Goal: Transaction & Acquisition: Purchase product/service

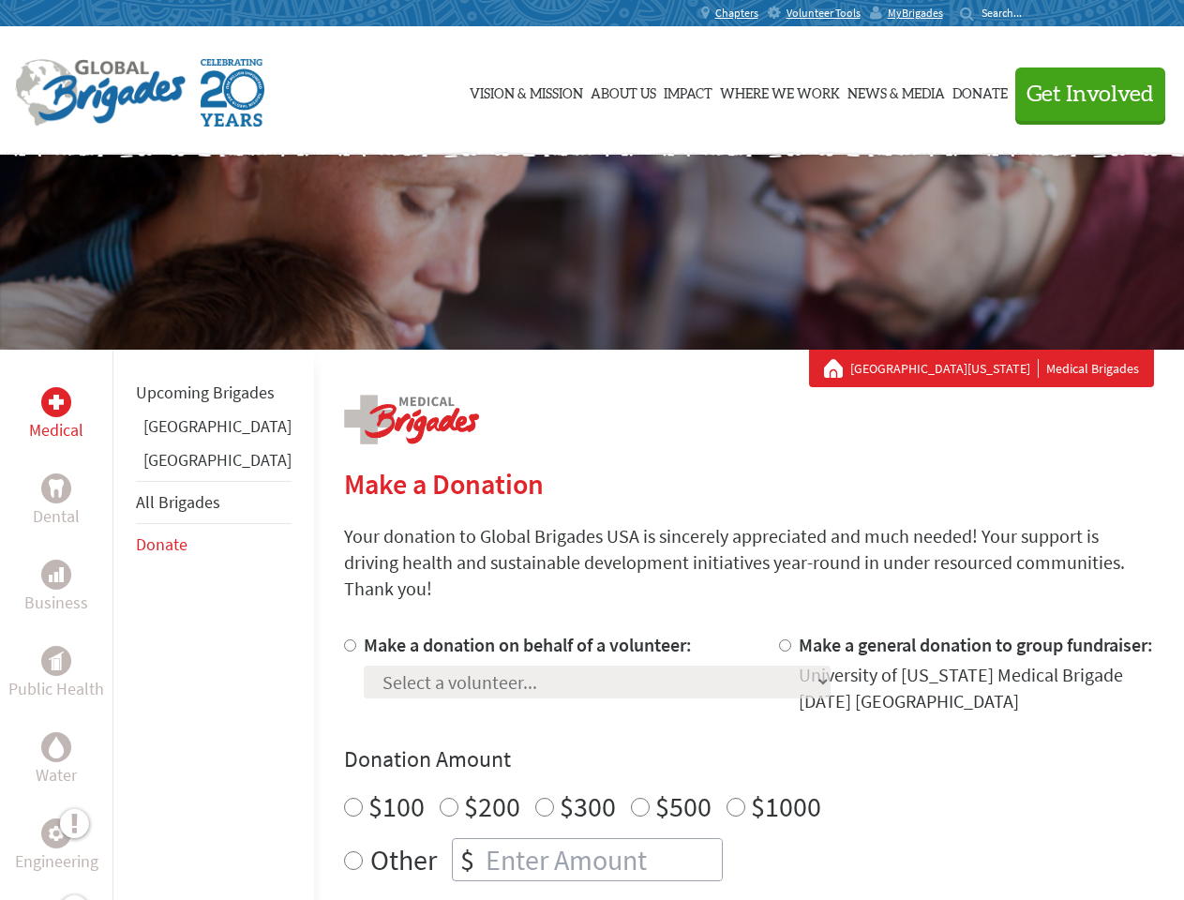
click at [1035, 13] on div "Search for:" at bounding box center [997, 13] width 75 height 15
click at [1081, 94] on span "Get Involved" at bounding box center [1089, 94] width 127 height 22
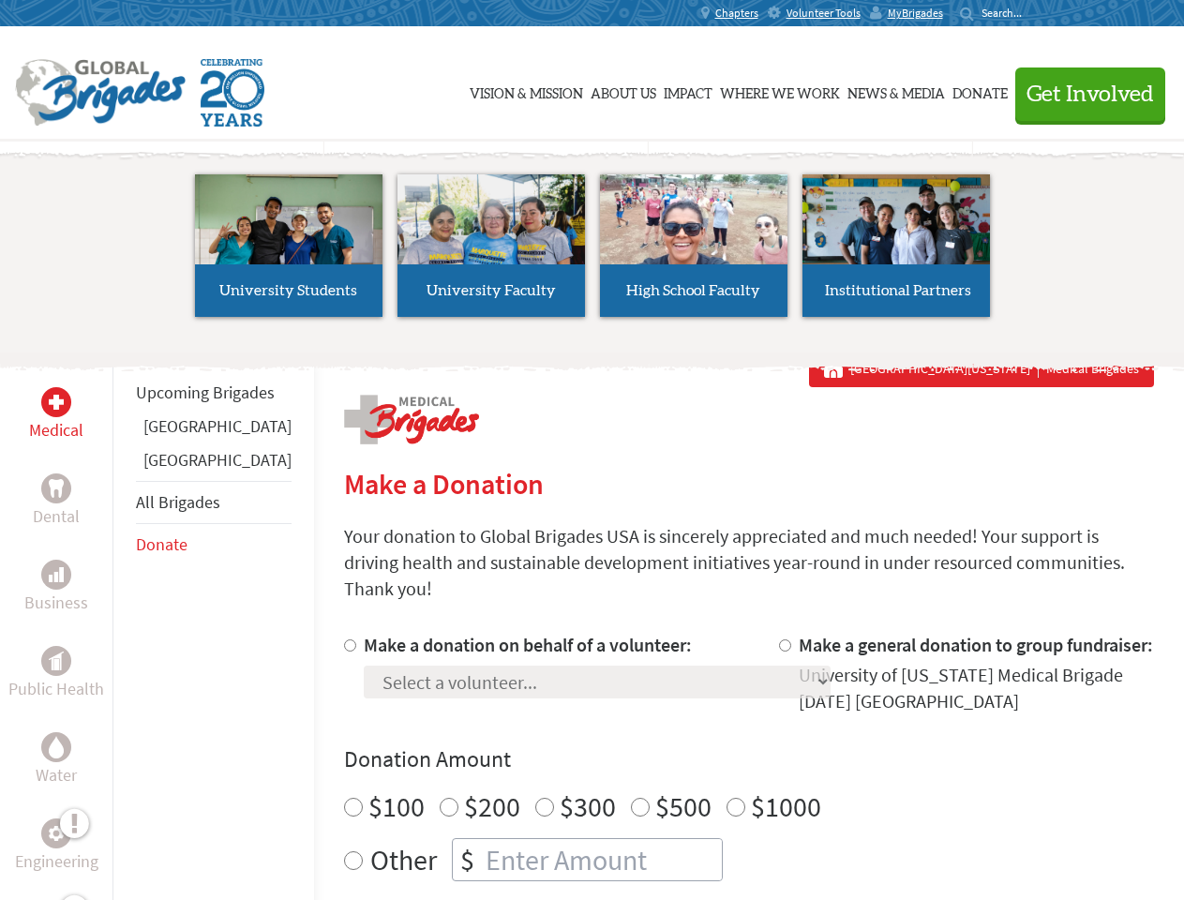
click at [592, 252] on li "High School Faculty" at bounding box center [693, 245] width 202 height 172
click at [124, 624] on div "Upcoming Brigades [GEOGRAPHIC_DATA] [GEOGRAPHIC_DATA] All Brigades Donate" at bounding box center [212, 800] width 201 height 900
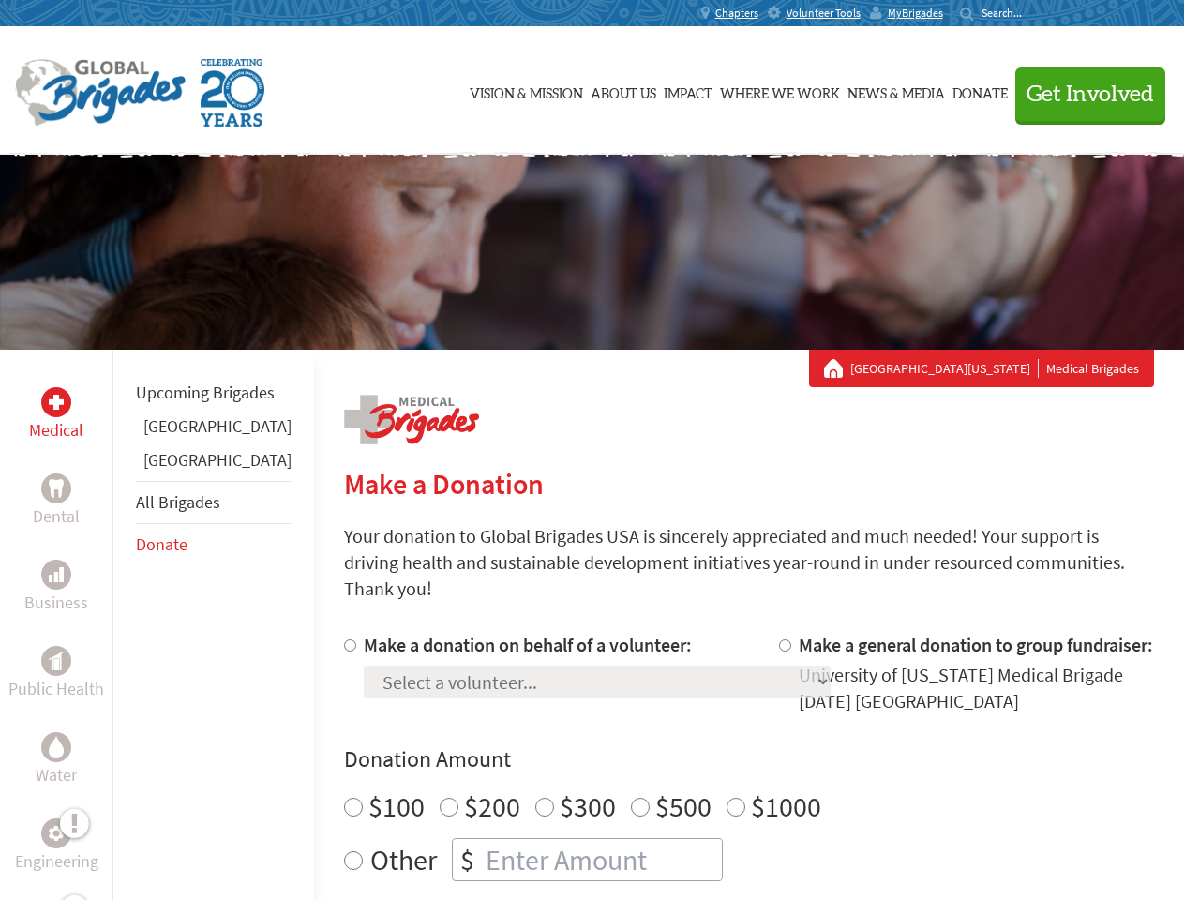
click at [716, 753] on div "Donation Amount $100 $200 $300 $500 $1000 Other $" at bounding box center [749, 812] width 810 height 137
click at [344, 639] on input "Make a donation on behalf of a volunteer:" at bounding box center [350, 645] width 12 height 12
radio input "true"
click at [779, 639] on input "Make a general donation to group fundraiser:" at bounding box center [785, 645] width 12 height 12
radio input "true"
